Goal: Information Seeking & Learning: Learn about a topic

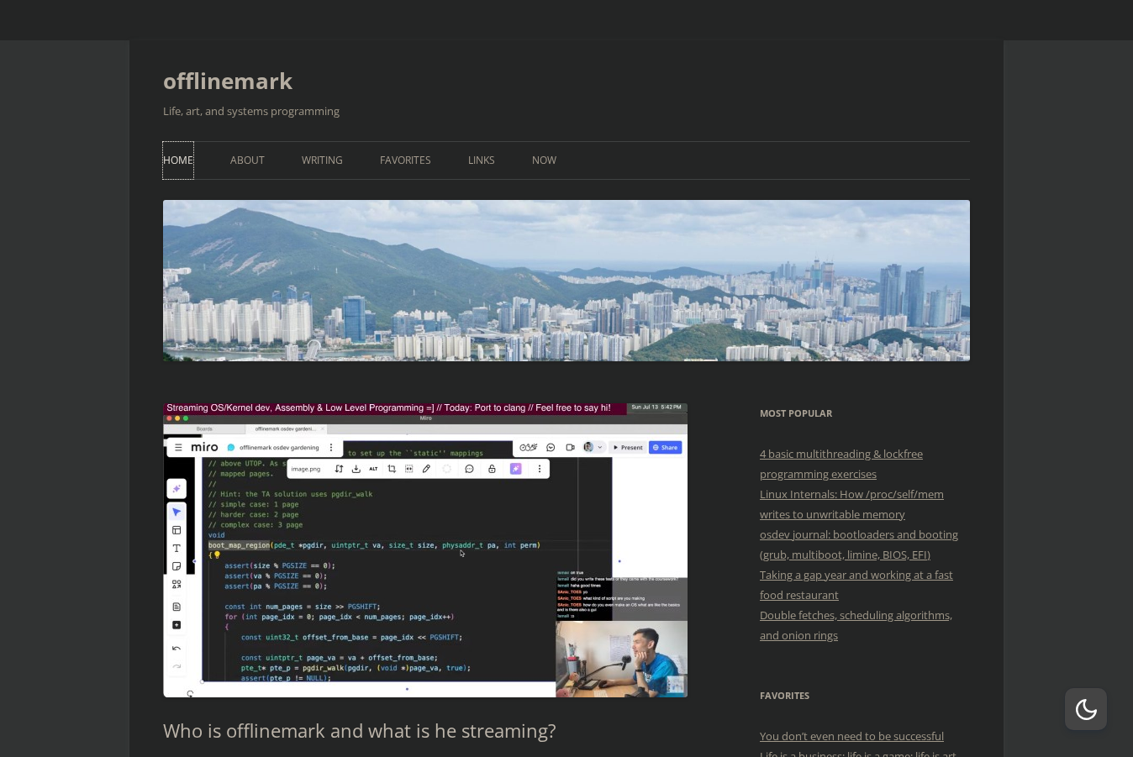
click at [185, 160] on link "Home" at bounding box center [178, 160] width 30 height 37
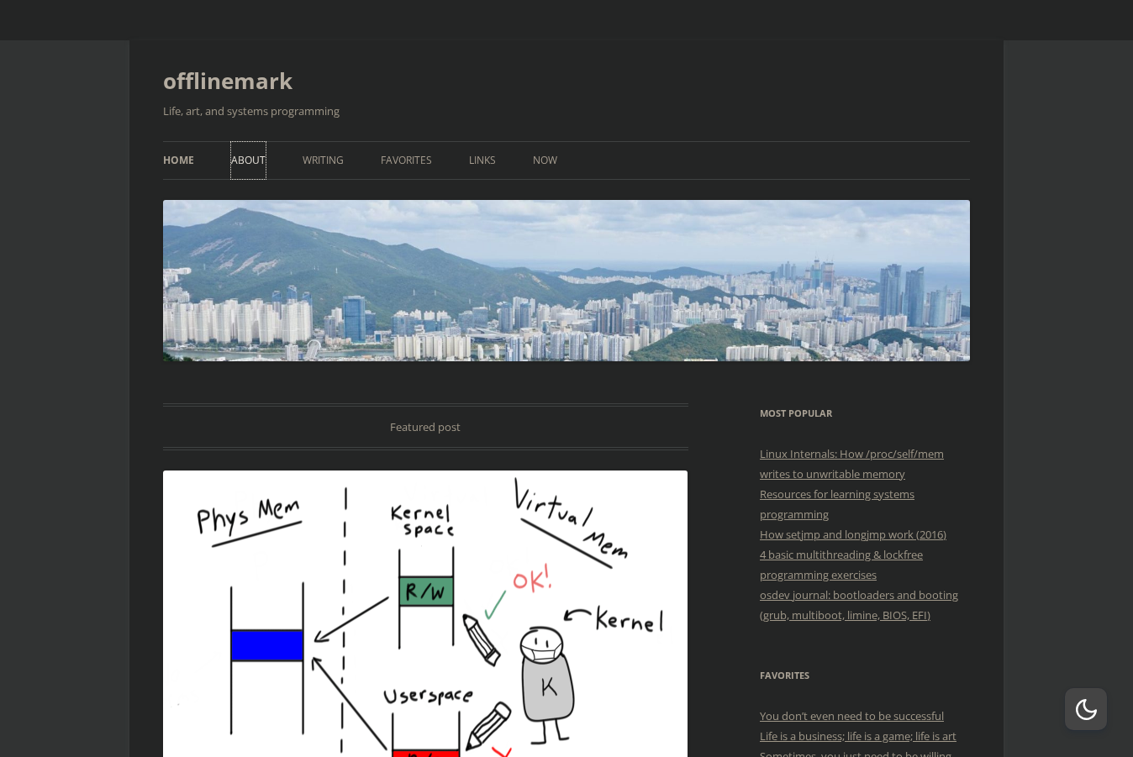
click at [250, 155] on link "About" at bounding box center [248, 160] width 34 height 37
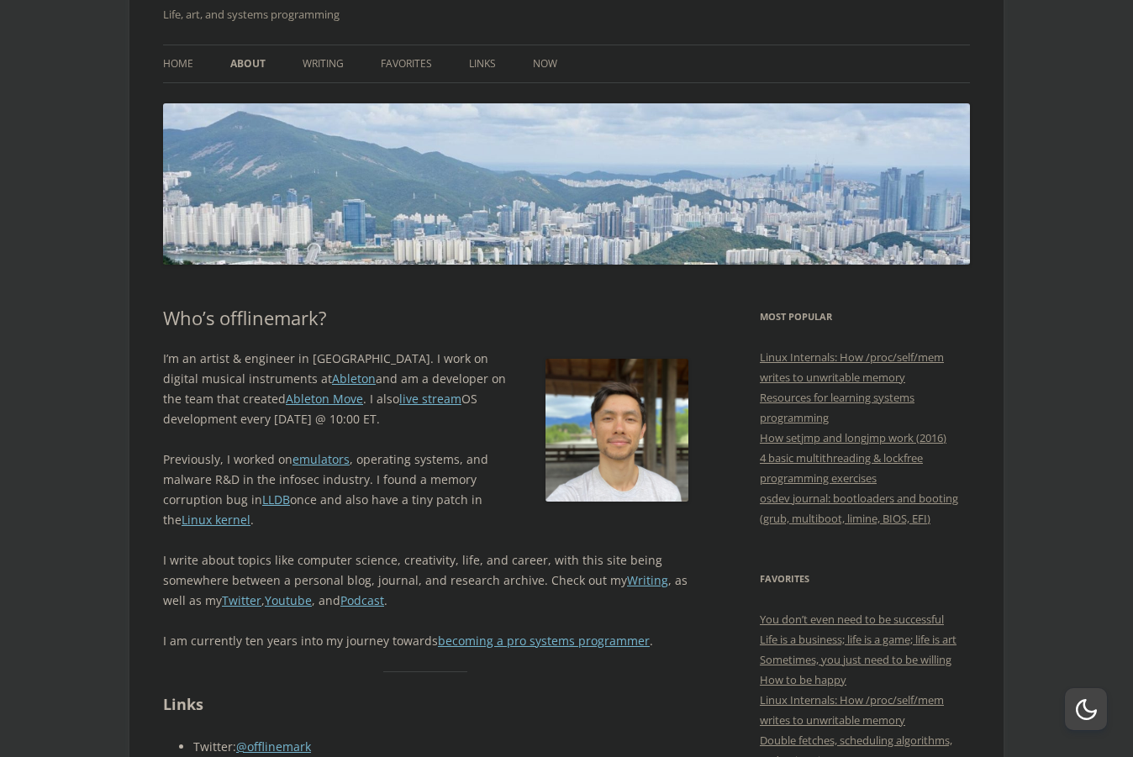
scroll to position [202, 0]
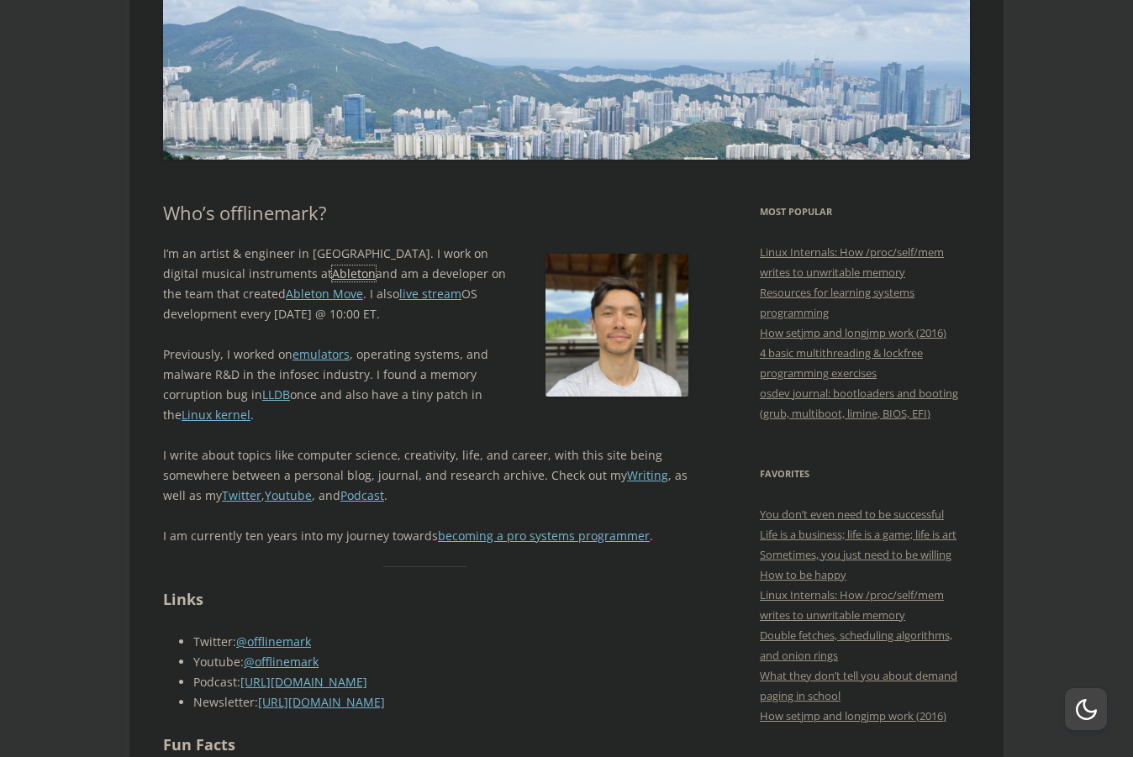
click at [332, 276] on link "Ableton" at bounding box center [354, 274] width 44 height 16
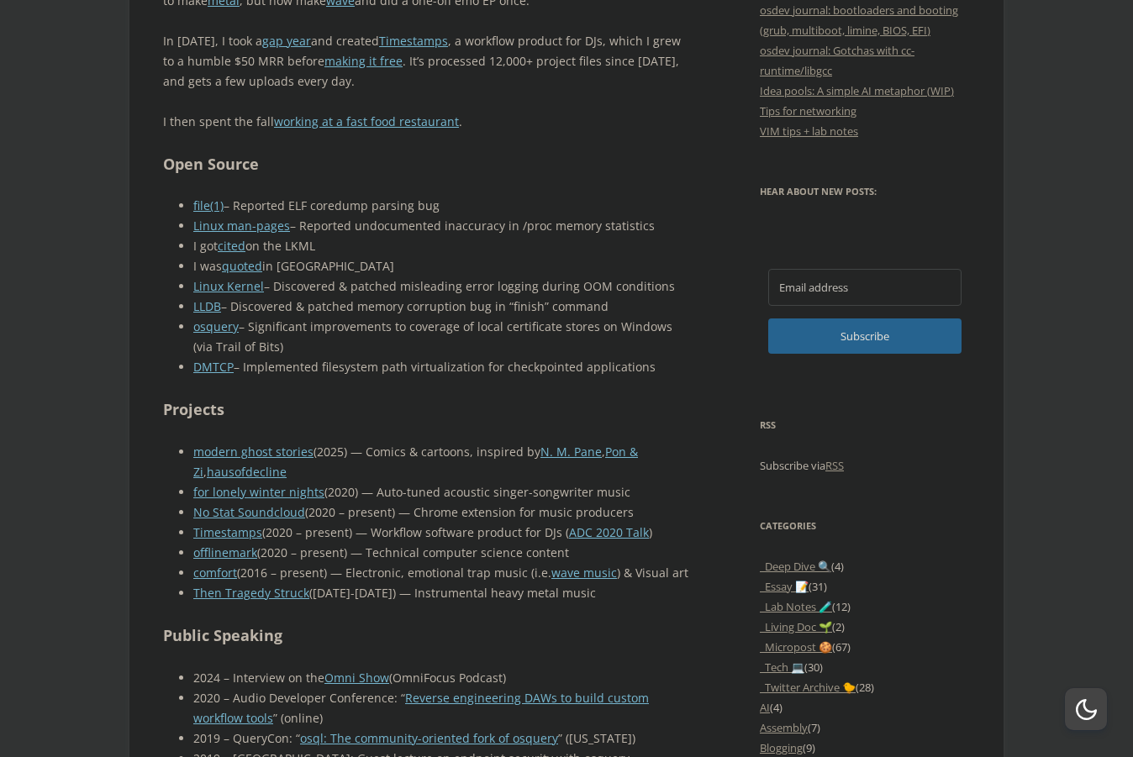
scroll to position [807, 0]
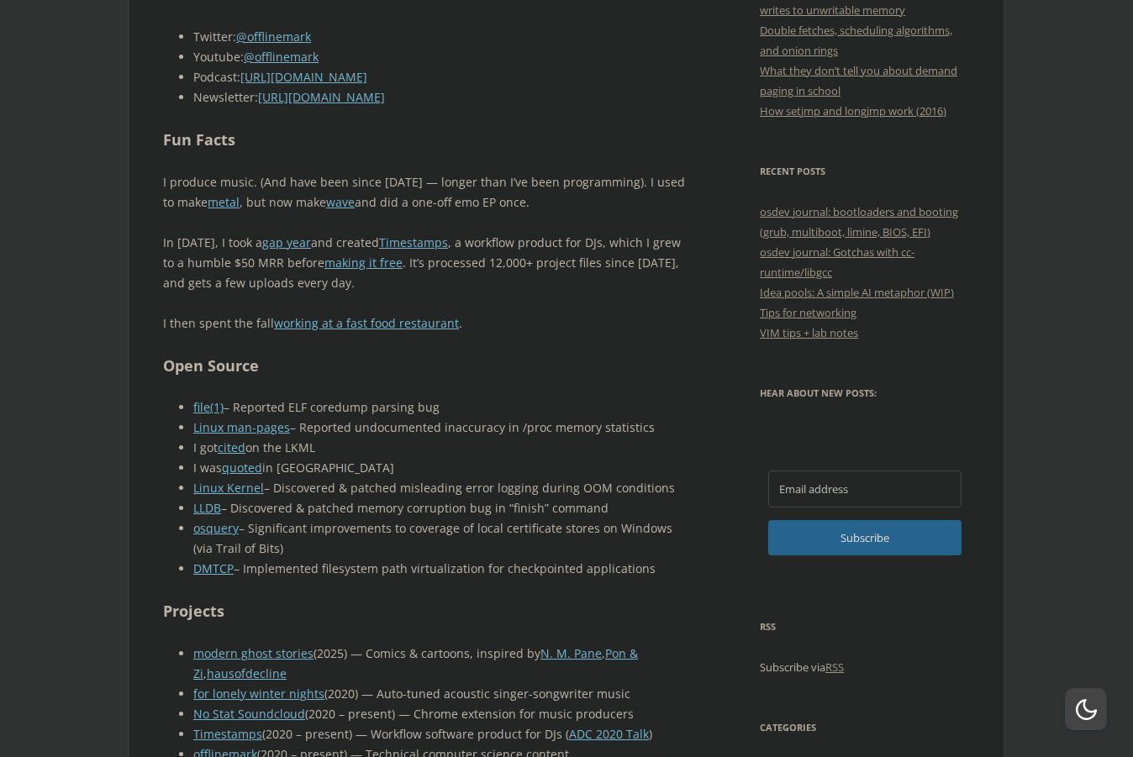
click at [210, 268] on p "In 2020, I took a gap year and created Timestamps , a workflow product for DJs,…" at bounding box center [425, 263] width 525 height 61
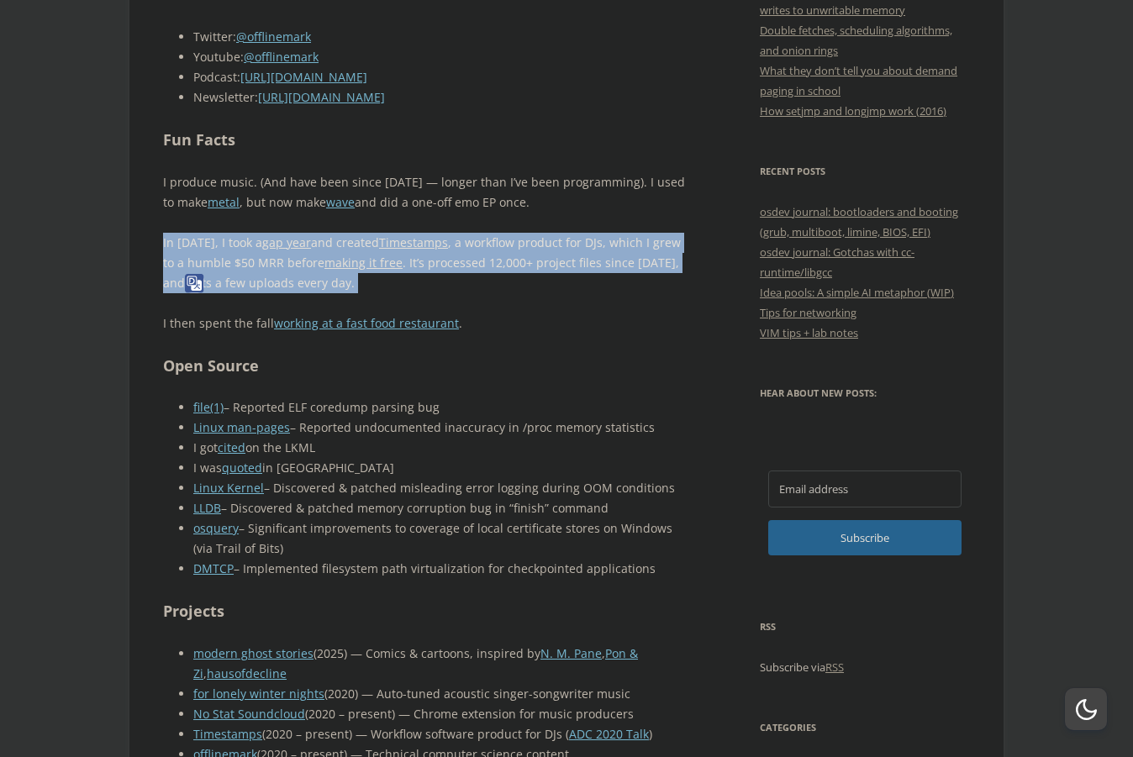
click at [210, 268] on p "In 2020, I took a gap year and created Timestamps , a workflow product for DJs,…" at bounding box center [425, 263] width 525 height 61
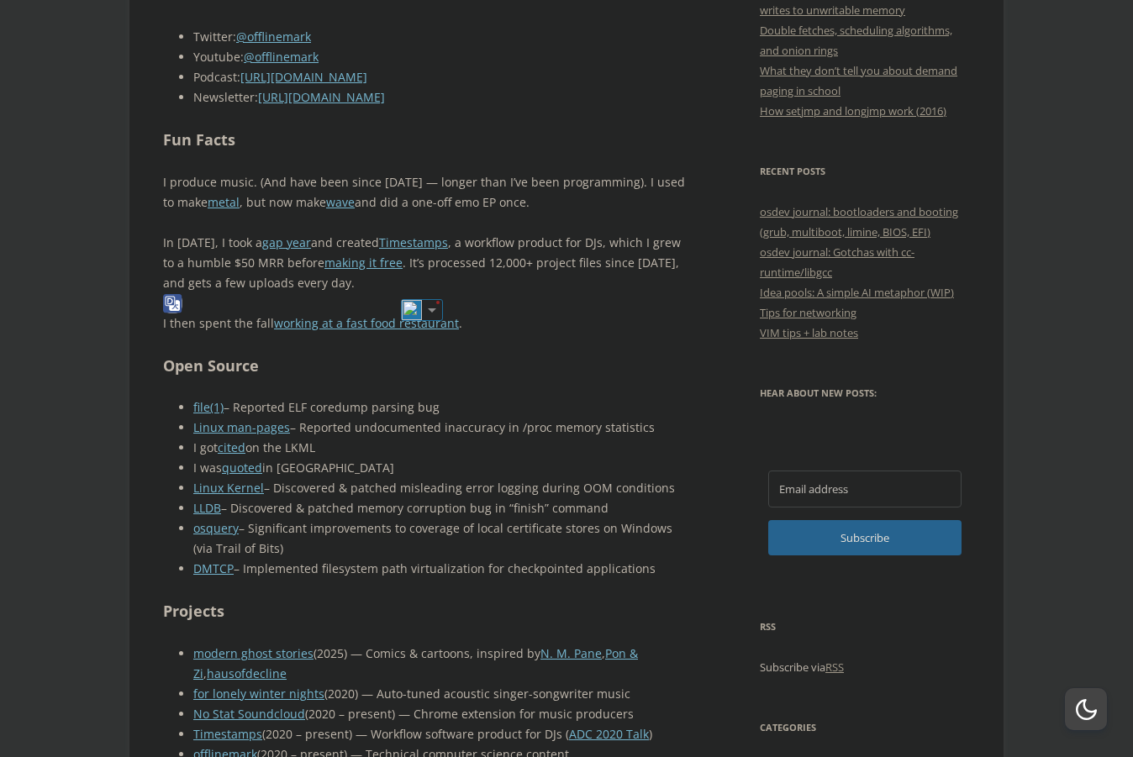
click at [262, 193] on p "I produce music. (And have been since 2010 — longer than I’ve been programming)…" at bounding box center [425, 192] width 525 height 40
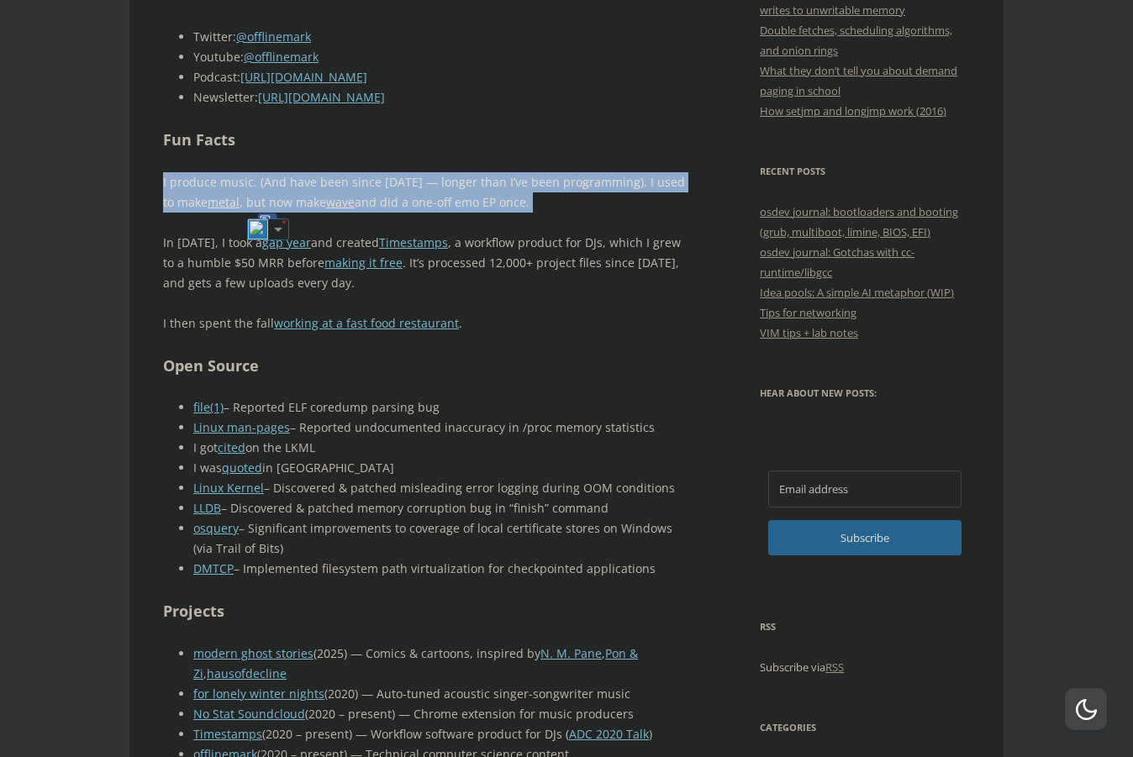
click at [262, 193] on p "I produce music. (And have been since 2010 — longer than I’ve been programming)…" at bounding box center [425, 192] width 525 height 40
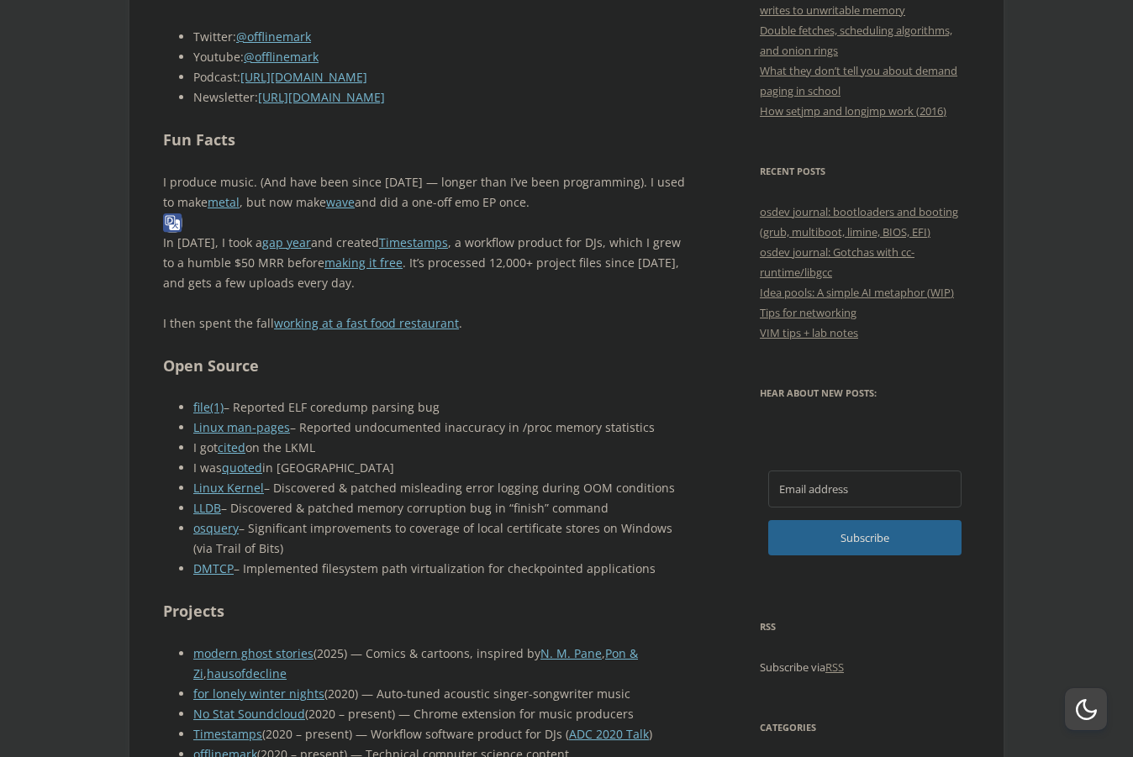
click at [202, 253] on p "In 2020, I took a gap year and created Timestamps , a workflow product for DJs,…" at bounding box center [425, 263] width 525 height 61
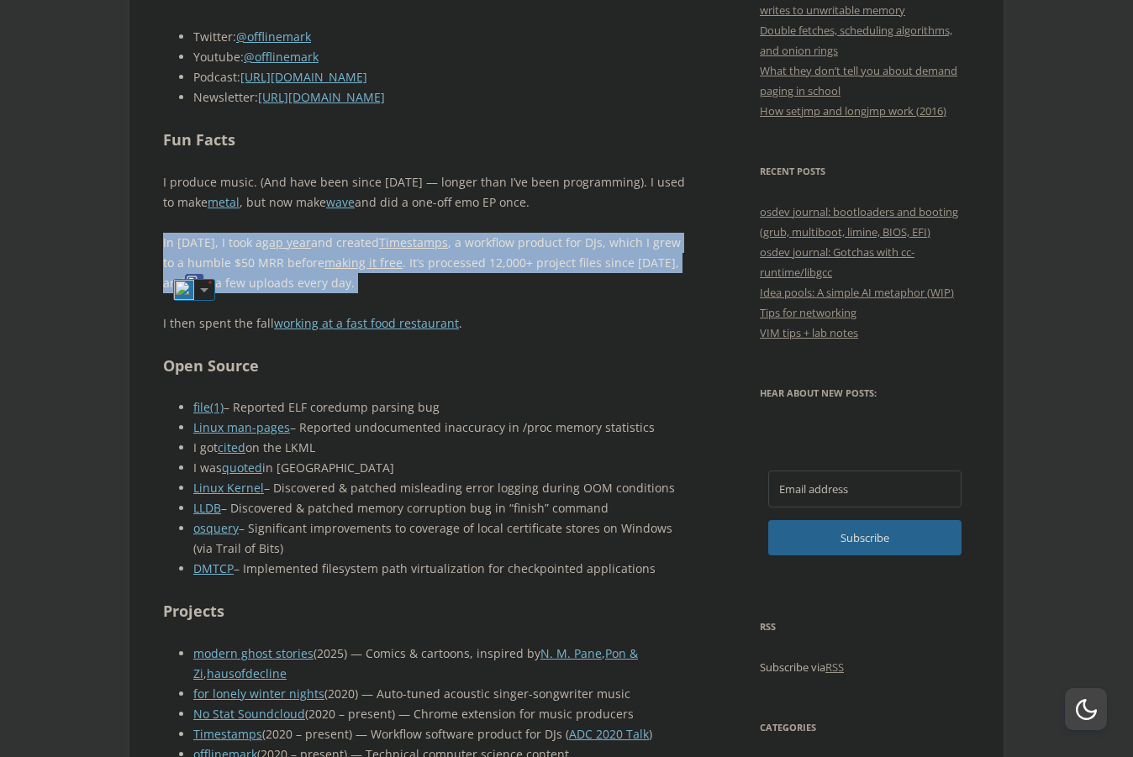
click at [202, 253] on p "In 2020, I took a gap year and created Timestamps , a workflow product for DJs,…" at bounding box center [425, 263] width 525 height 61
click at [404, 313] on img at bounding box center [412, 310] width 22 height 22
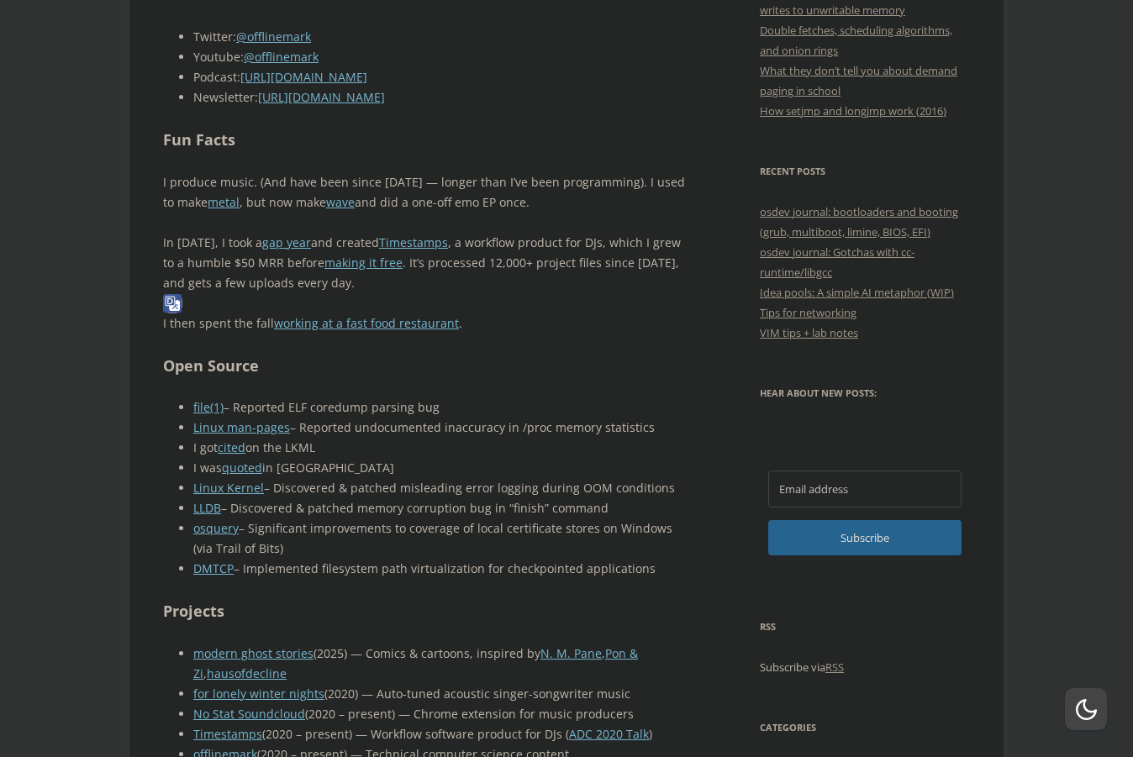
click at [226, 324] on p "I then spent the fall working at a fast food restaurant ." at bounding box center [425, 323] width 525 height 20
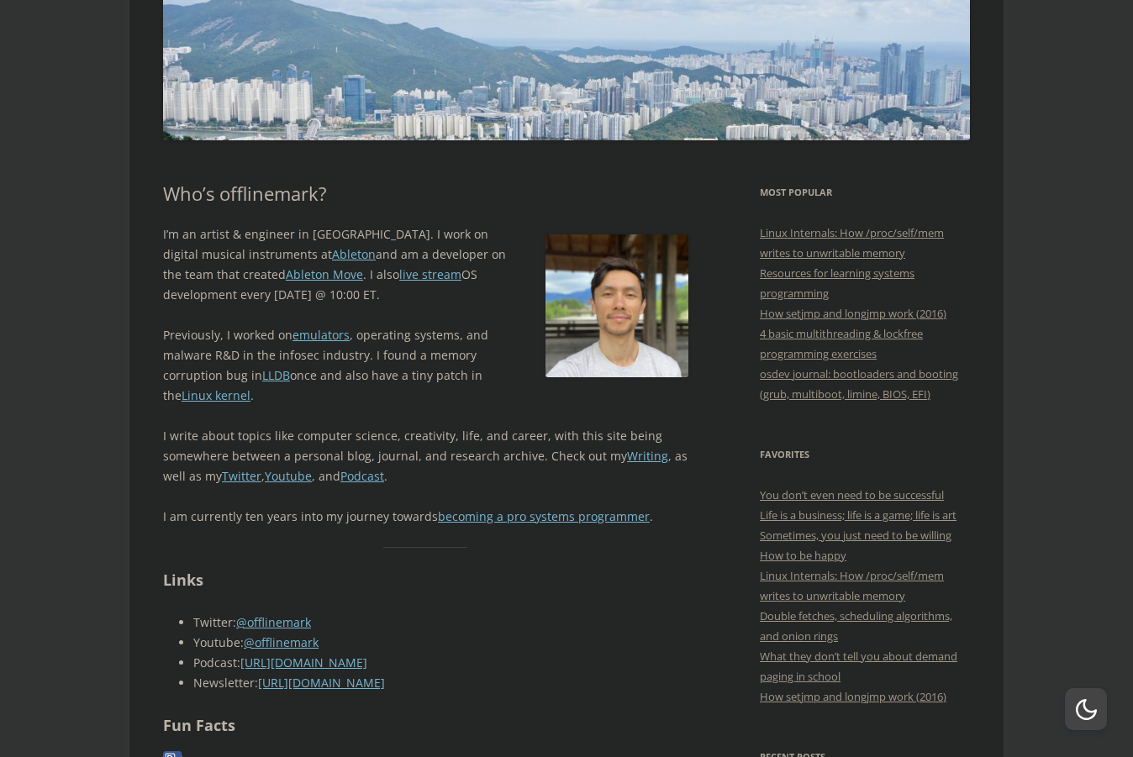
scroll to position [303, 0]
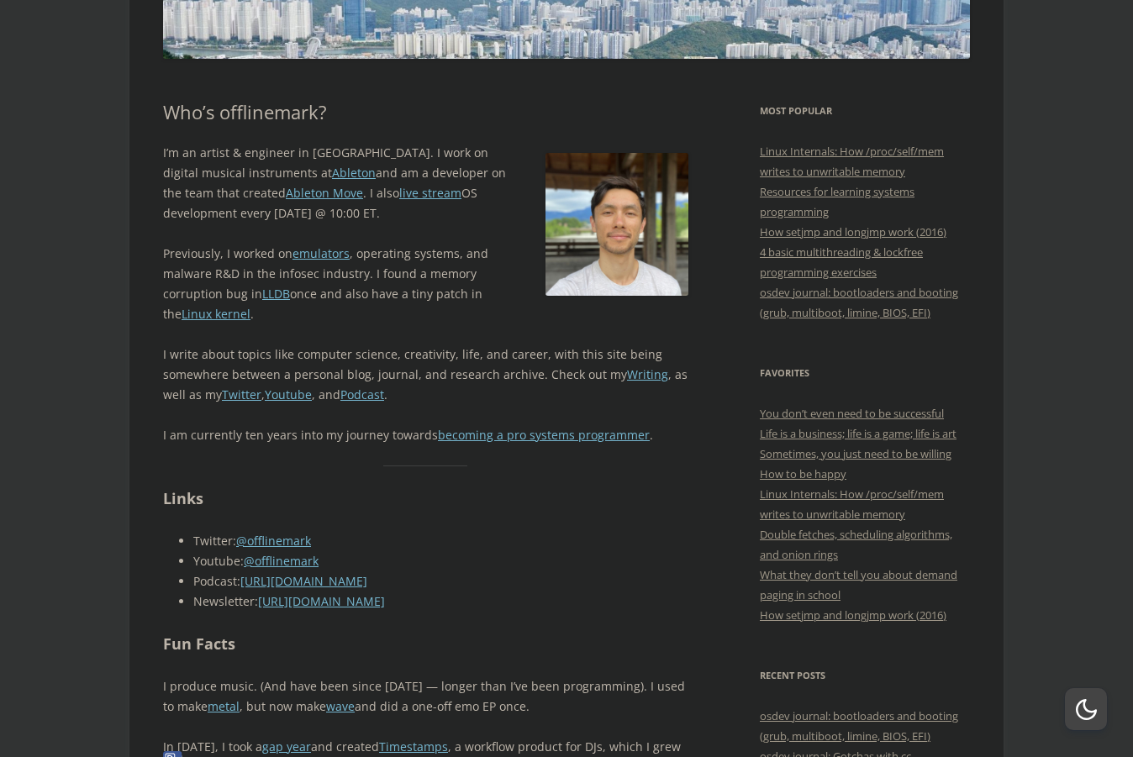
drag, startPoint x: 599, startPoint y: 232, endPoint x: 326, endPoint y: 334, distance: 291.4
click at [629, 371] on link "Writing" at bounding box center [647, 374] width 41 height 16
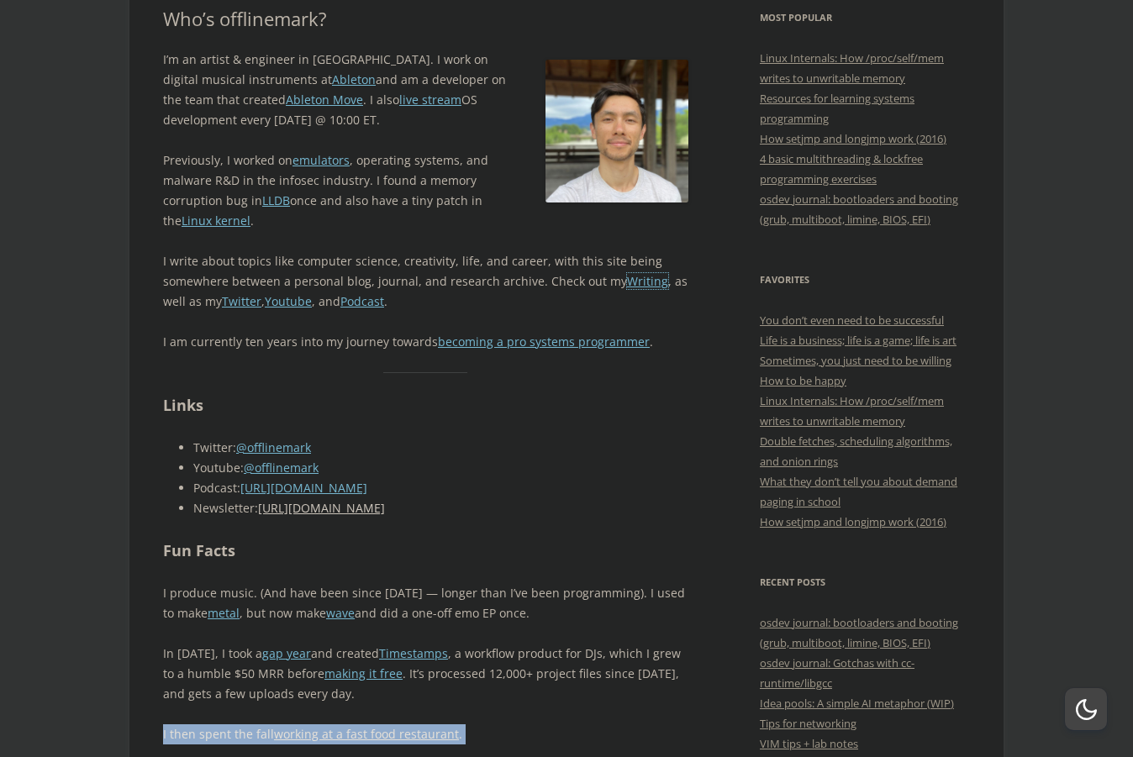
scroll to position [504, 0]
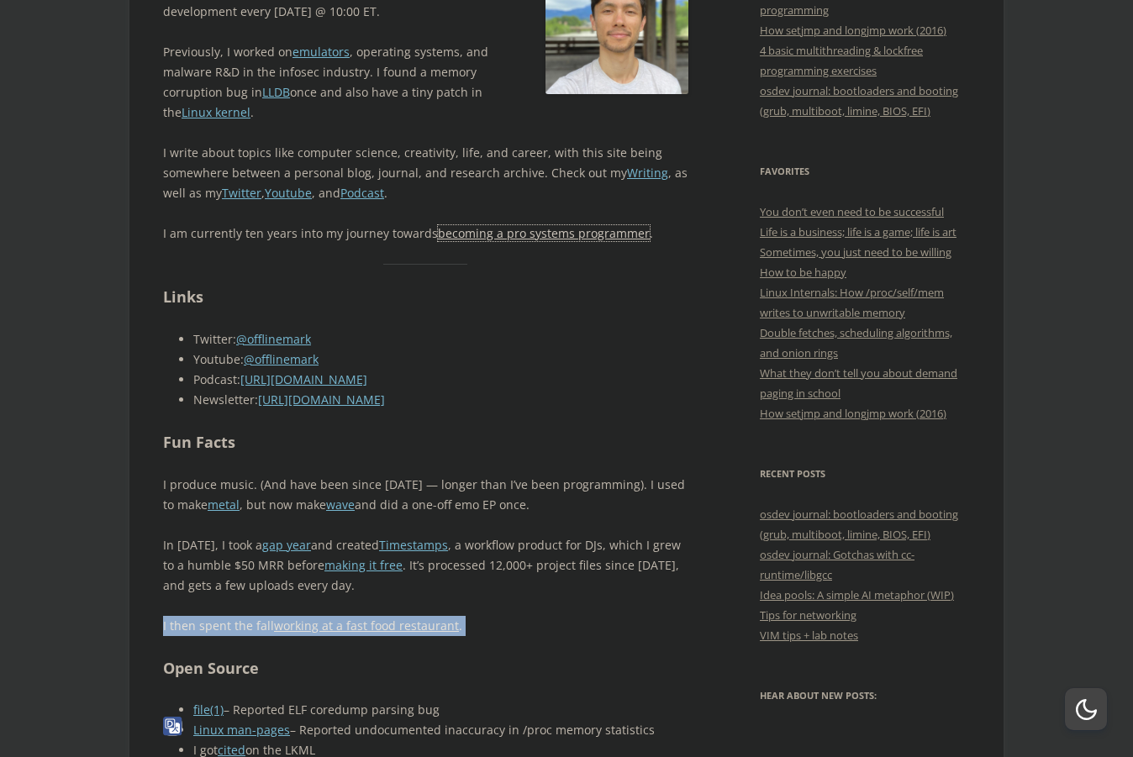
click at [584, 235] on link "becoming a pro systems programmer" at bounding box center [544, 233] width 212 height 16
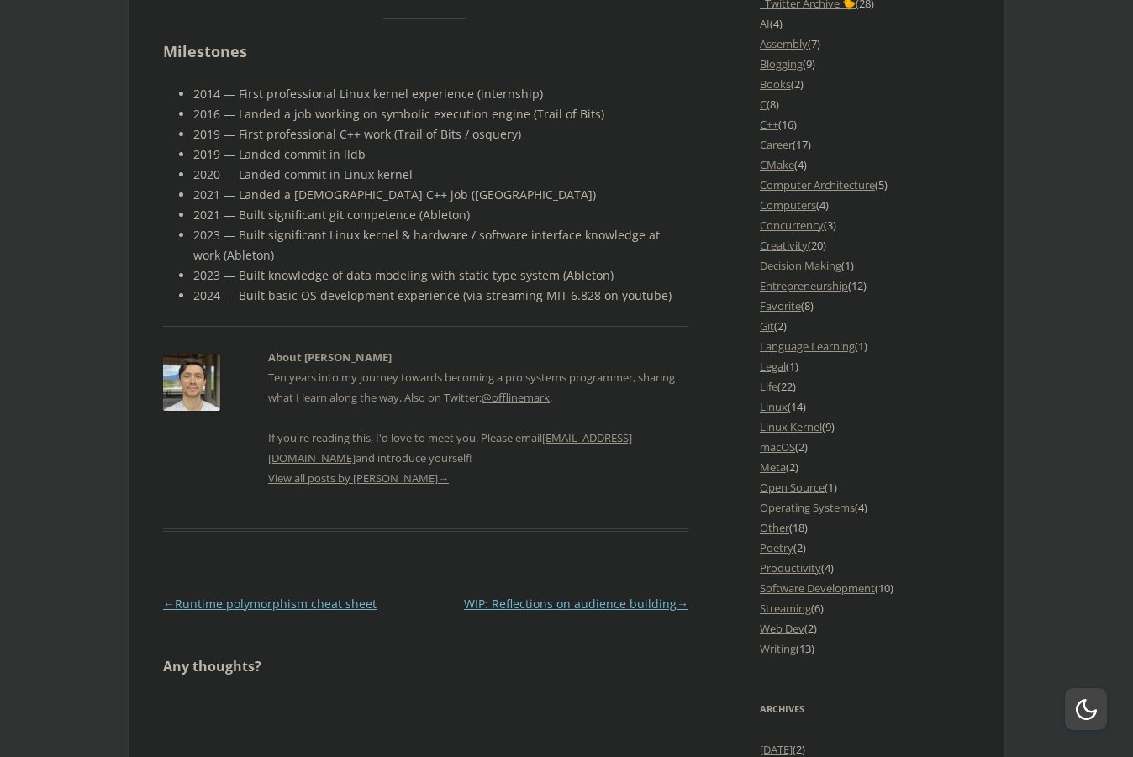
scroll to position [1513, 0]
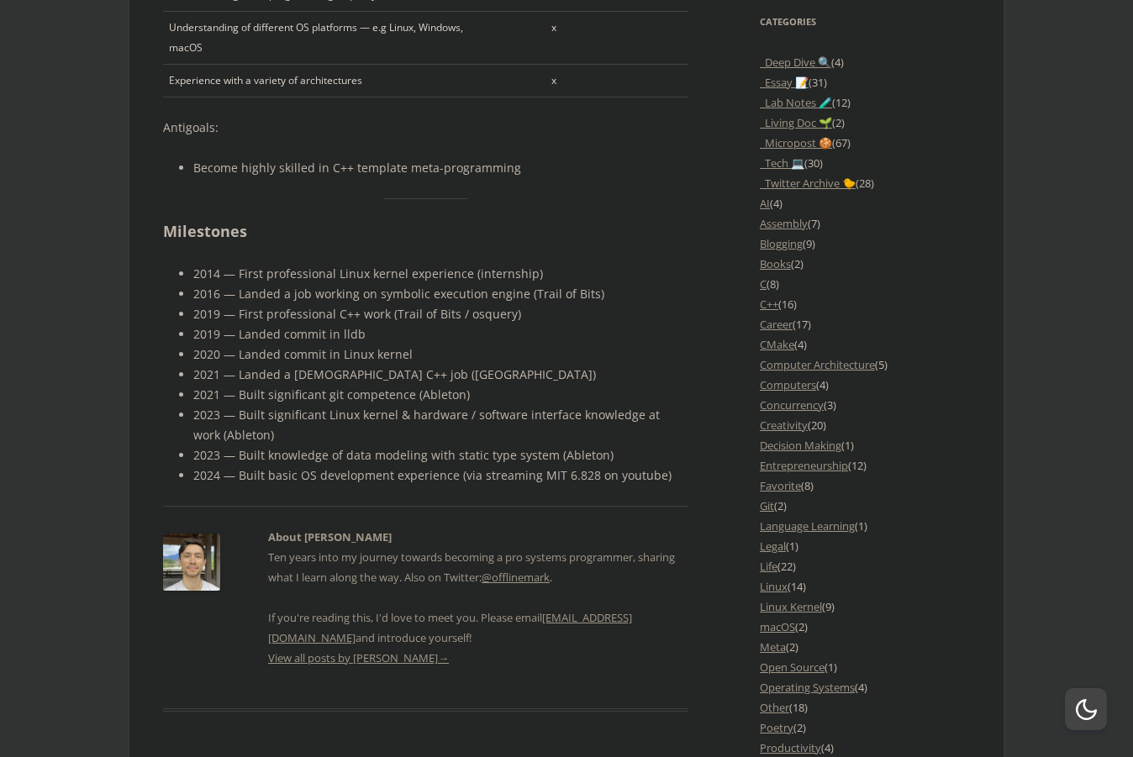
click at [218, 279] on li "2014 — First professional Linux kernel experience (internship)" at bounding box center [440, 274] width 495 height 20
click at [200, 270] on li "2014 — First professional Linux kernel experience (internship)" at bounding box center [440, 274] width 495 height 20
click at [274, 302] on li "2016 — Landed a job working on symbolic execution engine (Trail of Bits)" at bounding box center [440, 294] width 495 height 20
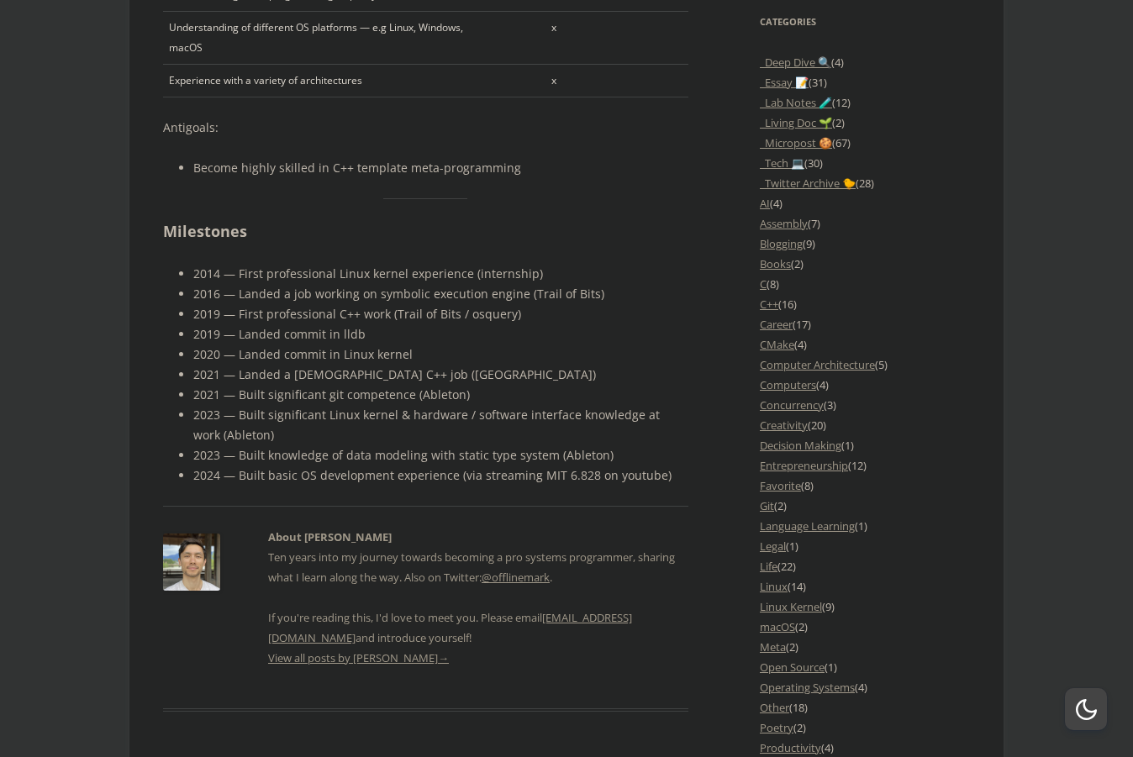
click at [203, 316] on li "2019 — First professional C++ work (Trail of Bits / osquery)" at bounding box center [440, 314] width 495 height 20
click at [363, 323] on li "2019 — First professional C++ work (Trail of Bits / osquery)" at bounding box center [440, 314] width 495 height 20
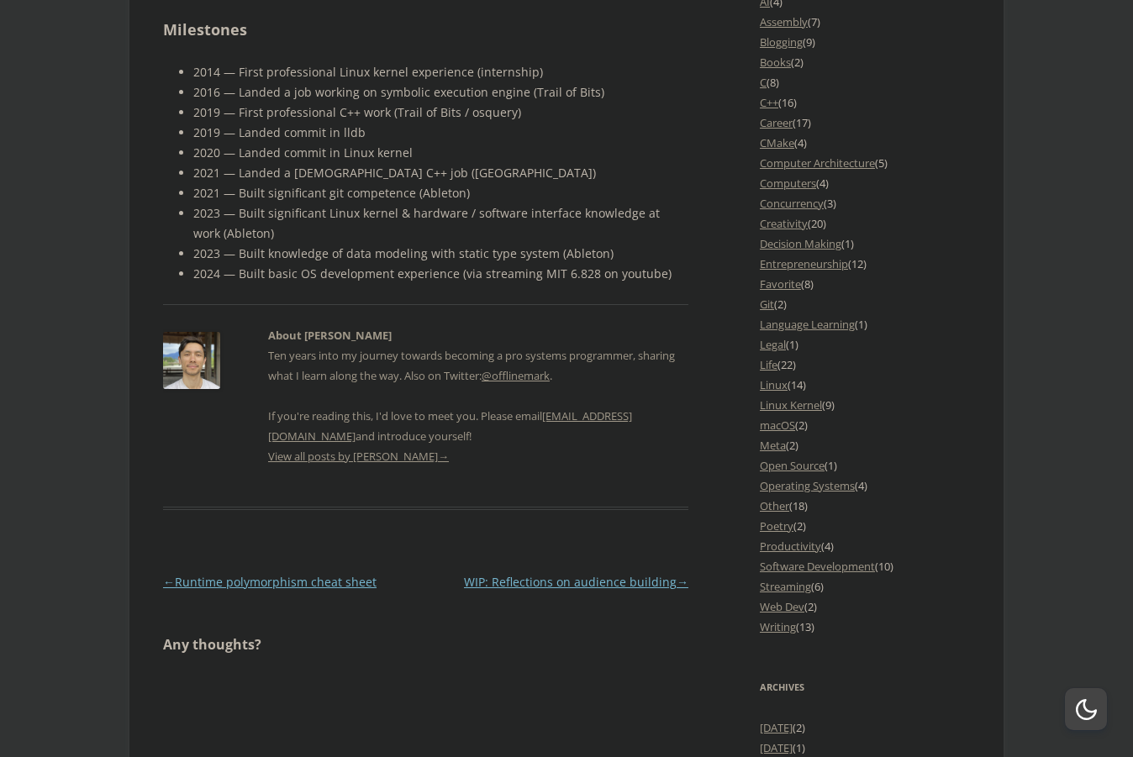
click at [314, 338] on h2 "About [PERSON_NAME]" at bounding box center [478, 335] width 420 height 20
copy h2 "Mark"
click at [371, 362] on p "Ten years into my journey towards becoming a pro systems programmer, sharing wh…" at bounding box center [478, 395] width 420 height 101
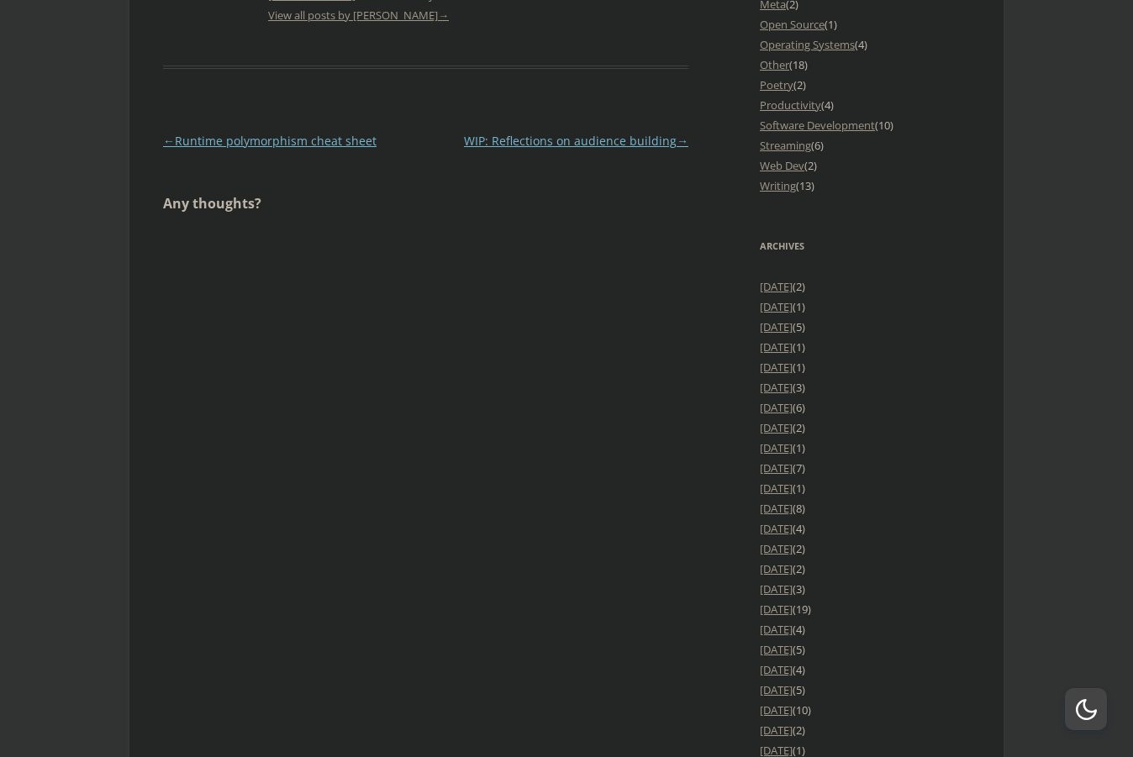
scroll to position [1412, 0]
